Goal: Task Accomplishment & Management: Manage account settings

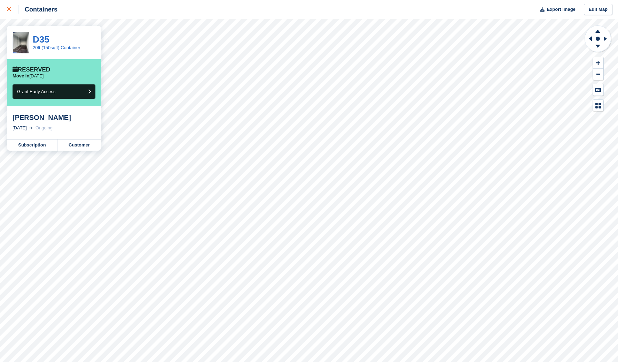
click at [4, 9] on link at bounding box center [9, 9] width 18 height 19
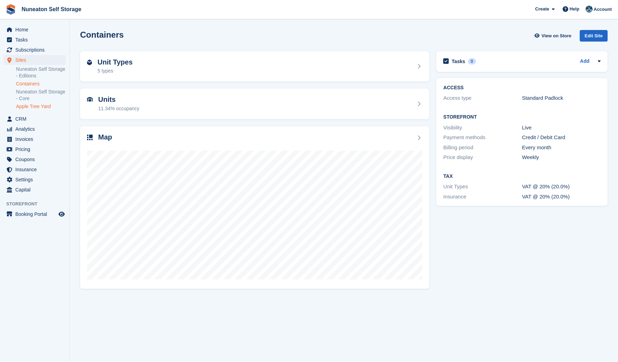
click at [33, 108] on link "Apple Tree Yard" at bounding box center [41, 106] width 50 height 7
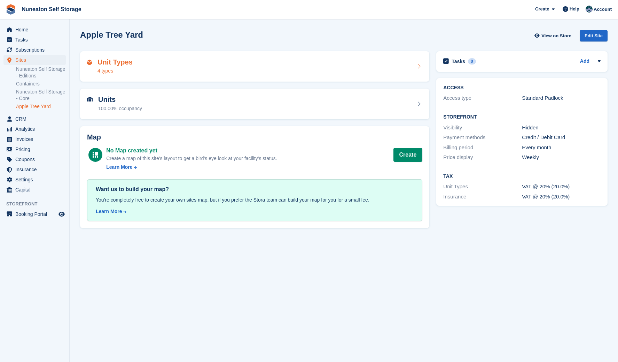
click at [141, 67] on div "Unit Types 4 types" at bounding box center [255, 66] width 336 height 17
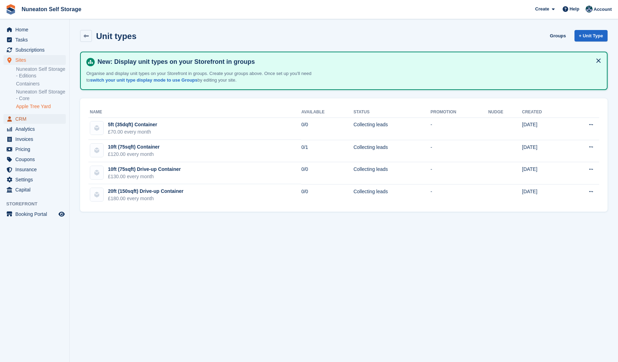
click at [24, 115] on span "CRM" at bounding box center [36, 119] width 42 height 10
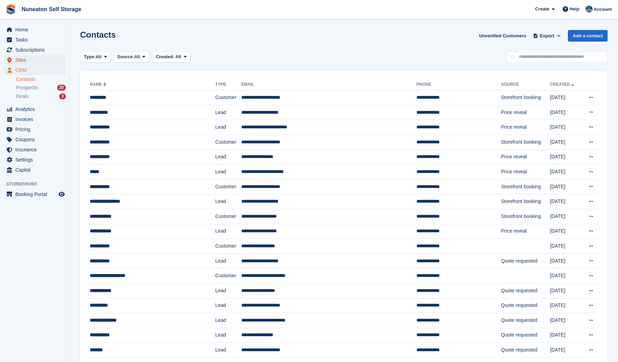
click at [25, 59] on span "Sites" at bounding box center [36, 60] width 42 height 10
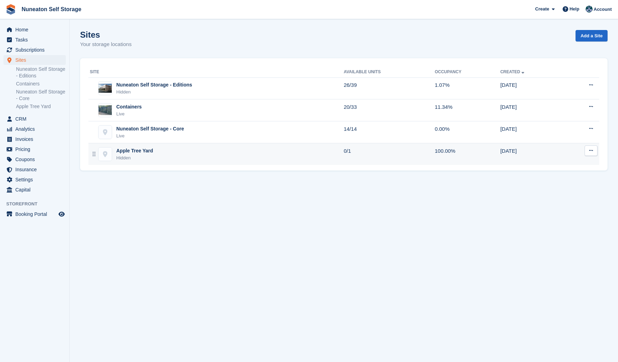
click at [155, 159] on div "Apple Tree Yard Hidden" at bounding box center [217, 154] width 254 height 14
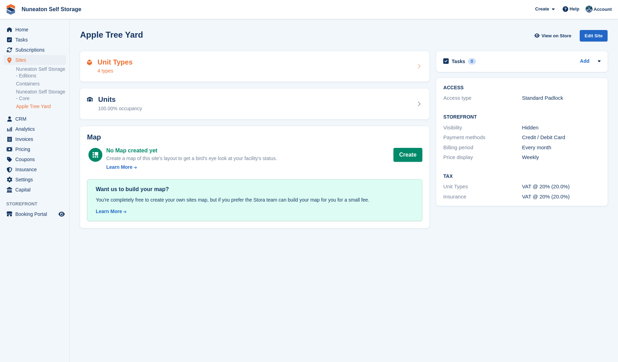
click at [243, 62] on div "Unit Types 4 types" at bounding box center [255, 66] width 336 height 17
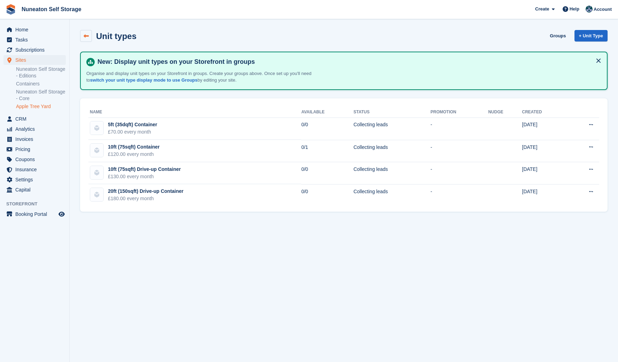
click at [85, 35] on icon at bounding box center [86, 35] width 5 height 5
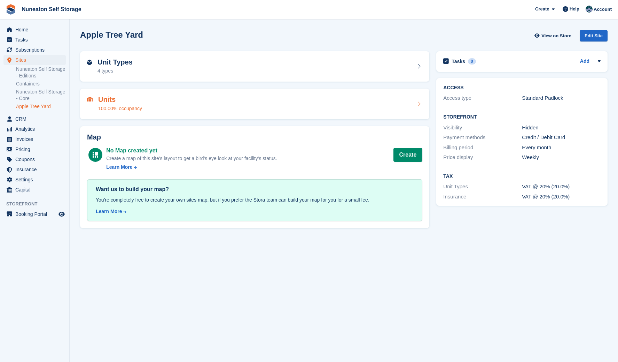
click at [171, 112] on div "Units 100.00% occupancy" at bounding box center [254, 103] width 349 height 31
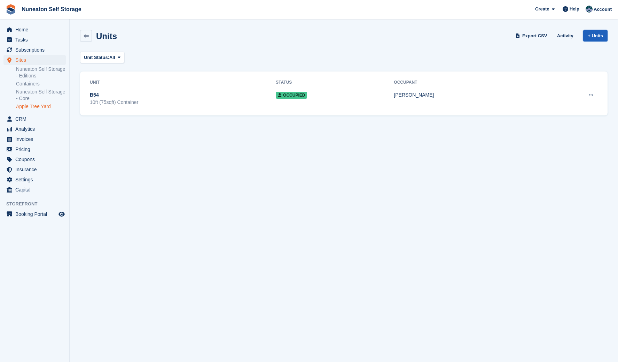
click at [603, 33] on link "+ Units" at bounding box center [596, 35] width 24 height 11
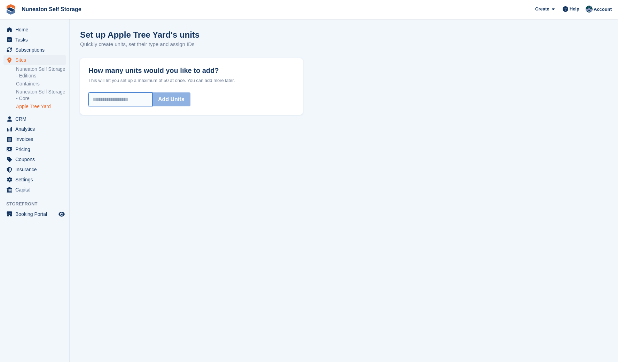
click at [125, 99] on input "How many units would you like to add?" at bounding box center [120, 99] width 64 height 14
type input "*"
click at [168, 95] on button "Add Units" at bounding box center [171, 99] width 38 height 14
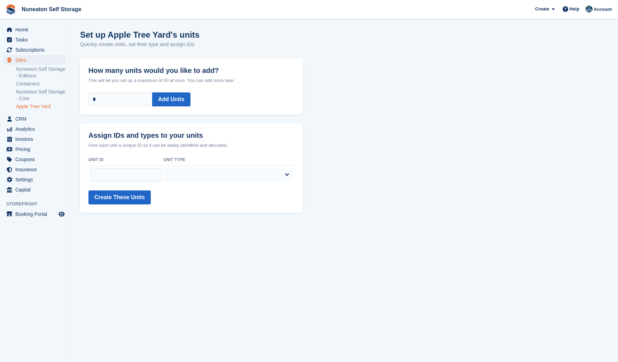
click at [431, 53] on div "Set up Apple Tree Yard's units Quickly create units, set their type and assign …" at bounding box center [344, 43] width 528 height 27
click at [133, 177] on input "text" at bounding box center [126, 175] width 72 height 14
type input "***"
click at [184, 180] on select "**********" at bounding box center [222, 174] width 114 height 13
select select "*****"
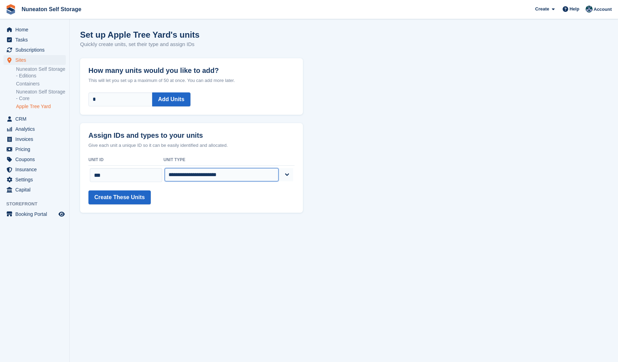
click at [179, 168] on select "**********" at bounding box center [222, 174] width 114 height 13
click at [125, 198] on button "Create These Units" at bounding box center [119, 197] width 62 height 14
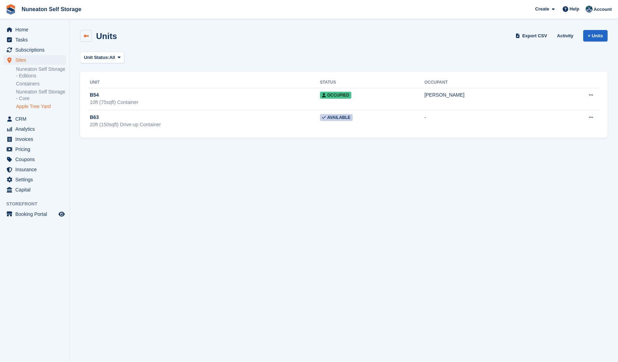
click at [89, 36] on link at bounding box center [86, 36] width 12 height 12
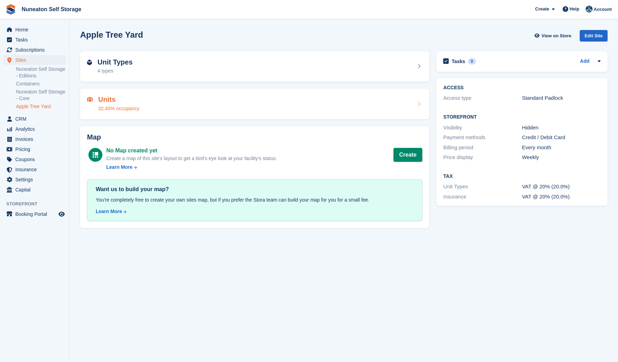
click at [122, 95] on div "Units 32.45% occupancy" at bounding box center [254, 103] width 349 height 31
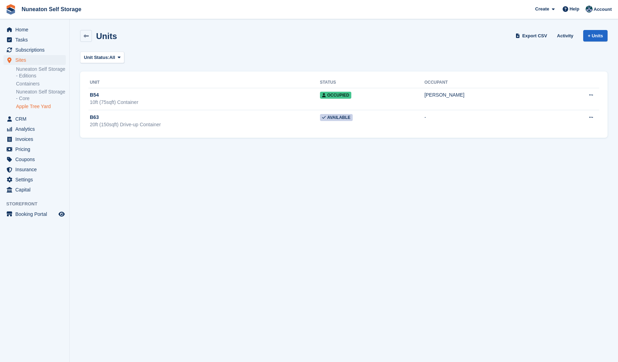
click at [125, 159] on section "Units Export CSV Activity + Units Unit Status: All All Available Reserved Occup…" at bounding box center [344, 181] width 549 height 362
click at [329, 165] on section "Units Export CSV Activity + Units Unit Status: All All Available Reserved Occup…" at bounding box center [344, 181] width 549 height 362
click at [219, 178] on section "Units Export CSV Activity + Units Unit Status: All All Available Reserved Occup…" at bounding box center [344, 181] width 549 height 362
click at [87, 39] on link at bounding box center [86, 36] width 12 height 12
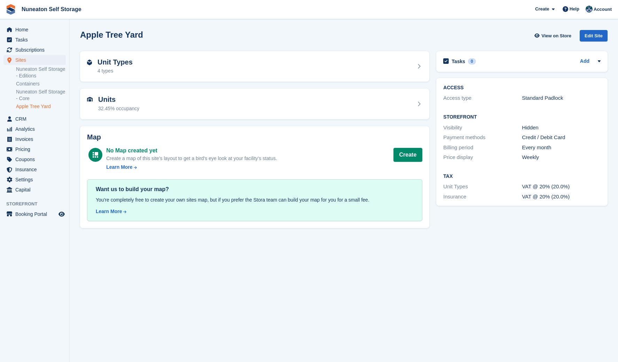
click at [75, 124] on section "Apple Tree Yard View on Store Edit Site Unit Types 4 types Units 32.45% occupan…" at bounding box center [344, 181] width 549 height 362
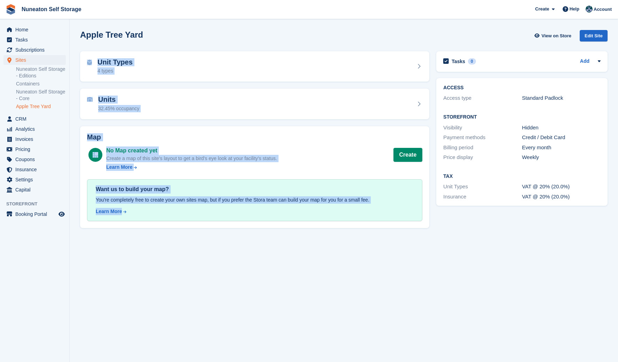
drag, startPoint x: 176, startPoint y: 215, endPoint x: 86, endPoint y: 47, distance: 190.5
click at [86, 47] on div "Apple Tree Yard View on Store Edit Site Unit Types 4 types Units 32.45% occupan…" at bounding box center [344, 128] width 528 height 204
click at [86, 47] on div "Apple Tree Yard View on Store Edit Site" at bounding box center [344, 36] width 535 height 21
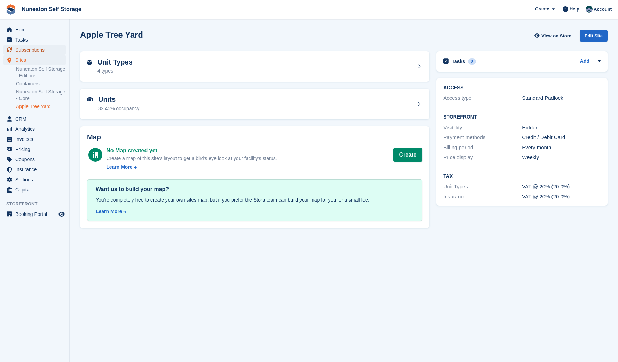
click at [26, 48] on span "Subscriptions" at bounding box center [36, 50] width 42 height 10
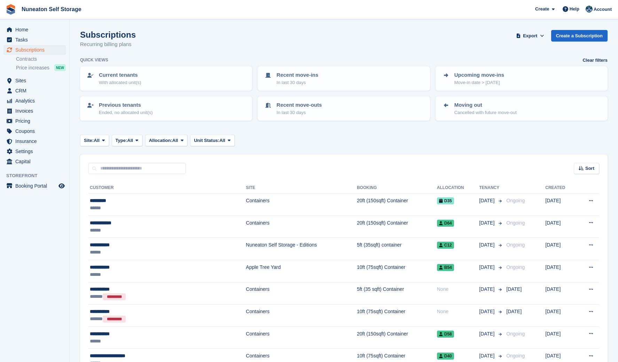
click at [76, 158] on section "Subscriptions Recurring billing plans Export Export Subscriptions Export a CSV …" at bounding box center [344, 214] width 549 height 428
click at [77, 149] on section "Subscriptions Recurring billing plans Export Export Subscriptions Export a CSV …" at bounding box center [344, 214] width 549 height 428
click at [418, 16] on span "Nuneaton Self Storage Create Subscription Invoice Contact Deal Discount Page He…" at bounding box center [309, 9] width 618 height 19
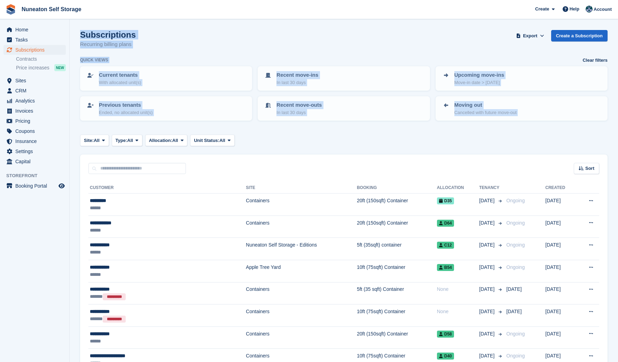
drag, startPoint x: 228, startPoint y: 126, endPoint x: 73, endPoint y: 26, distance: 184.5
click at [73, 26] on section "Subscriptions Recurring billing plans Export Export Subscriptions Export a CSV …" at bounding box center [344, 214] width 549 height 428
click at [76, 29] on section "Subscriptions Recurring billing plans Export Export Subscriptions Export a CSV …" at bounding box center [344, 214] width 549 height 428
drag, startPoint x: 140, startPoint y: 64, endPoint x: 277, endPoint y: 143, distance: 158.0
click at [277, 143] on section "Subscriptions Recurring billing plans Export Export Subscriptions Export a CSV …" at bounding box center [344, 214] width 549 height 428
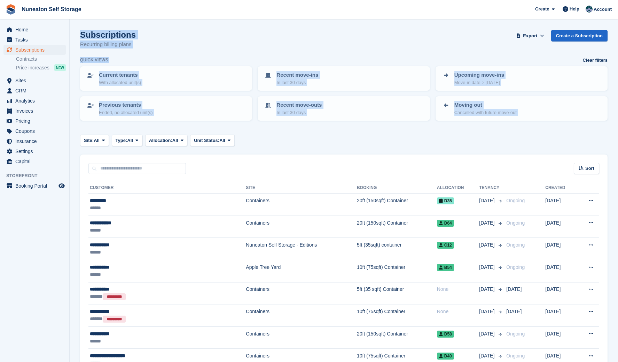
click at [277, 143] on div "Site: All All Nuneaton Self Storage - Editions Containers Nuneaton Self Storage…" at bounding box center [344, 139] width 528 height 11
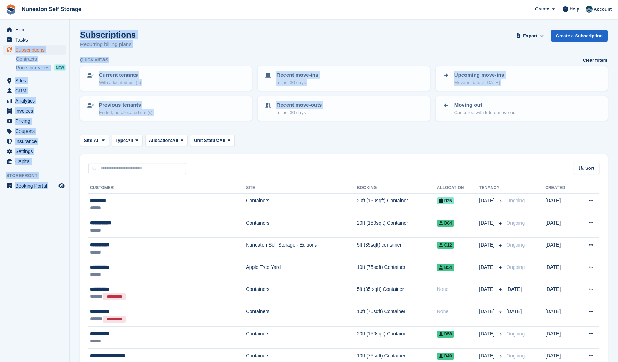
drag, startPoint x: 276, startPoint y: 148, endPoint x: 68, endPoint y: 38, distance: 235.8
click at [68, 38] on div "Home Tasks Subscriptions Subscriptions Subscriptions Contracts Price increases …" at bounding box center [309, 214] width 618 height 428
click at [159, 49] on div "Subscriptions Recurring billing plans Export Export Subscriptions Export a CSV …" at bounding box center [344, 43] width 528 height 27
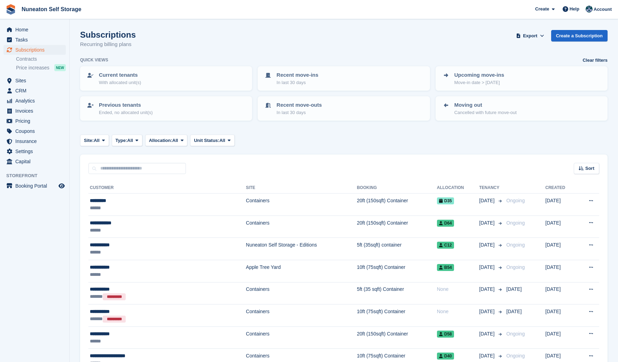
click at [78, 331] on section "Subscriptions Recurring billing plans Export Export Subscriptions Export a CSV …" at bounding box center [344, 214] width 549 height 428
click at [12, 218] on aside "Home Tasks Subscriptions Subscriptions Subscriptions Contracts Price increases …" at bounding box center [34, 182] width 69 height 327
click at [75, 153] on section "Subscriptions Recurring billing plans Export Export Subscriptions Export a CSV …" at bounding box center [344, 214] width 549 height 428
drag, startPoint x: 82, startPoint y: 9, endPoint x: 18, endPoint y: 6, distance: 63.5
click at [18, 6] on span "Nuneaton Self Storage Create Subscription Invoice Contact Deal Discount Page He…" at bounding box center [309, 9] width 618 height 19
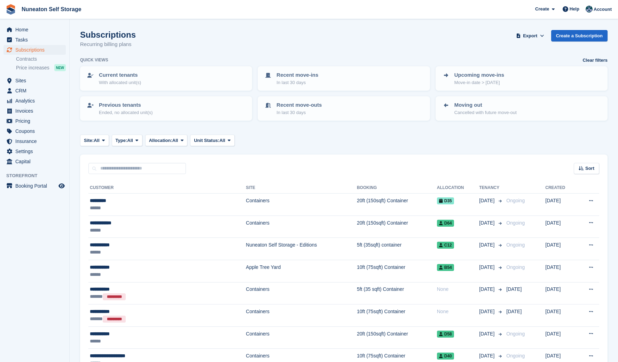
drag, startPoint x: 18, startPoint y: 6, endPoint x: 87, endPoint y: 25, distance: 71.5
click at [86, 27] on section "Subscriptions Recurring billing plans Export Export Subscriptions Export a CSV …" at bounding box center [344, 214] width 549 height 428
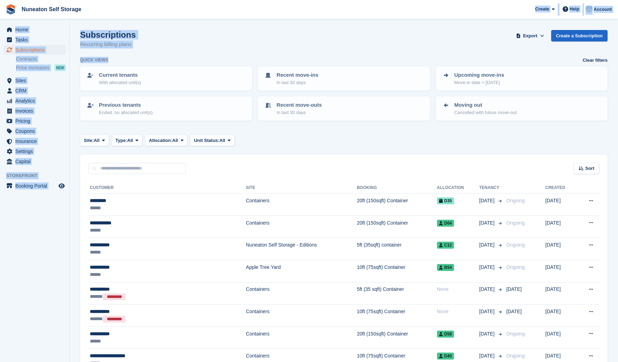
drag, startPoint x: 92, startPoint y: 16, endPoint x: 177, endPoint y: 63, distance: 97.3
click at [177, 63] on div "Nuneaton Self Storage Create Subscription Invoice Contact Deal Discount Page He…" at bounding box center [309, 214] width 618 height 428
click at [177, 63] on div "Quick views Clear filters" at bounding box center [344, 60] width 528 height 7
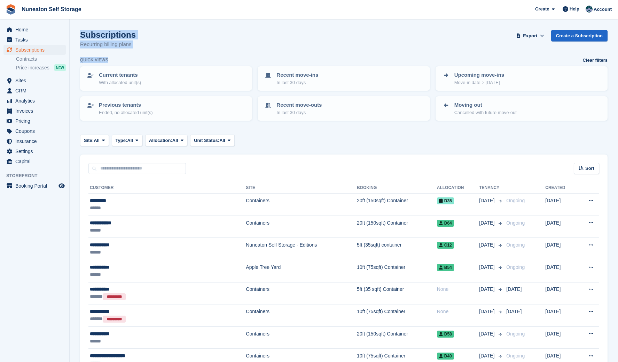
drag, startPoint x: 177, startPoint y: 59, endPoint x: 77, endPoint y: 31, distance: 103.9
click at [77, 31] on section "Subscriptions Recurring billing plans Export Export Subscriptions Export a CSV …" at bounding box center [344, 214] width 549 height 428
drag, startPoint x: 76, startPoint y: 29, endPoint x: 156, endPoint y: 23, distance: 80.0
click at [156, 23] on section "Subscriptions Recurring billing plans Export Export Subscriptions Export a CSV …" at bounding box center [344, 214] width 549 height 428
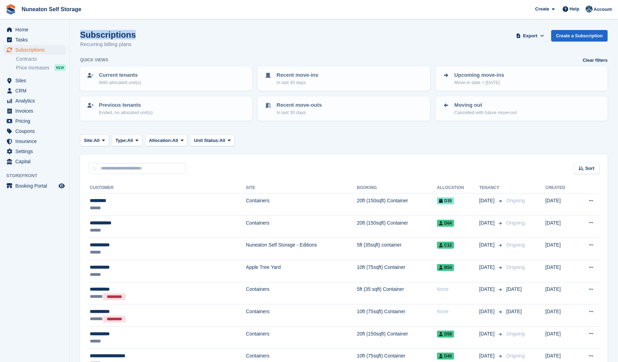
drag, startPoint x: 156, startPoint y: 23, endPoint x: 157, endPoint y: 29, distance: 6.1
click at [157, 29] on section "Subscriptions Recurring billing plans Export Export Subscriptions Export a CSV …" at bounding box center [344, 214] width 549 height 428
drag, startPoint x: 157, startPoint y: 44, endPoint x: 95, endPoint y: 0, distance: 75.8
click at [156, 44] on div "Subscriptions Recurring billing plans Export Export Subscriptions Export a CSV …" at bounding box center [344, 43] width 528 height 27
click at [252, 142] on div "Site: All All Nuneaton Self Storage - Editions Containers Nuneaton Self Storage…" at bounding box center [344, 139] width 528 height 11
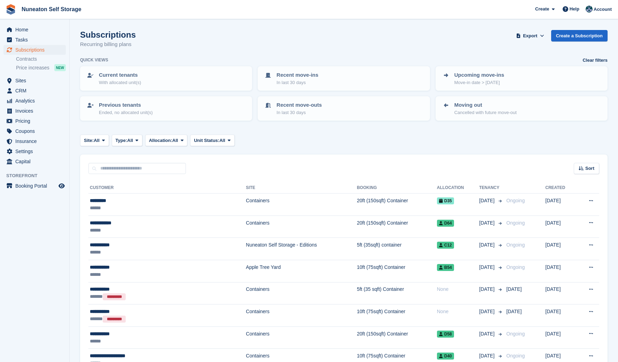
click at [73, 200] on section "Subscriptions Recurring billing plans Export Export Subscriptions Export a CSV …" at bounding box center [344, 214] width 549 height 428
click at [22, 30] on span "Home" at bounding box center [36, 30] width 42 height 10
